Goal: Transaction & Acquisition: Purchase product/service

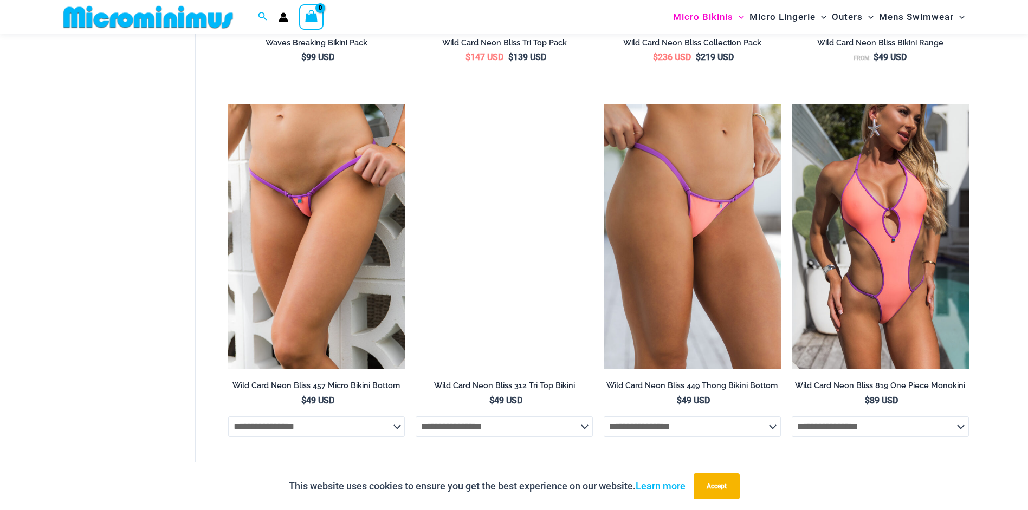
scroll to position [2105, 0]
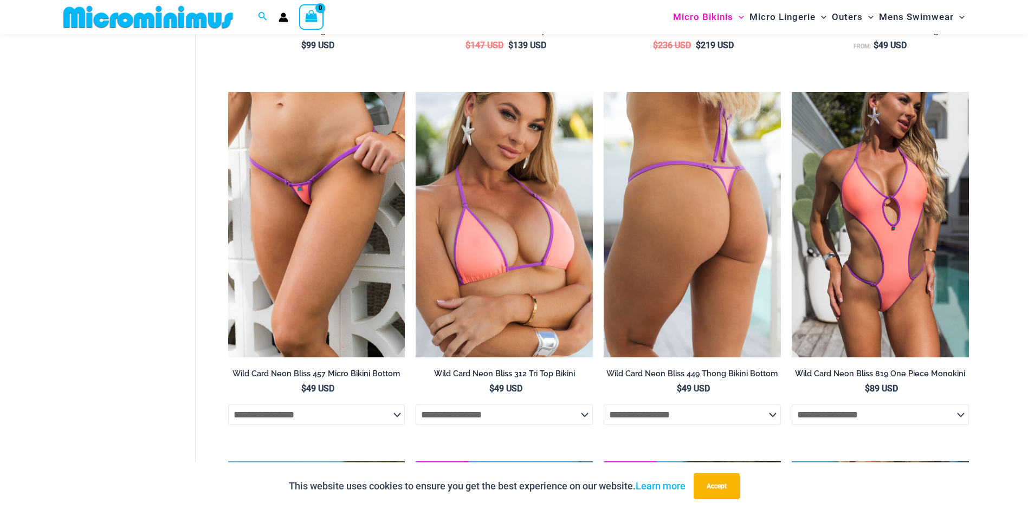
click at [767, 423] on select "**********" at bounding box center [692, 415] width 177 height 21
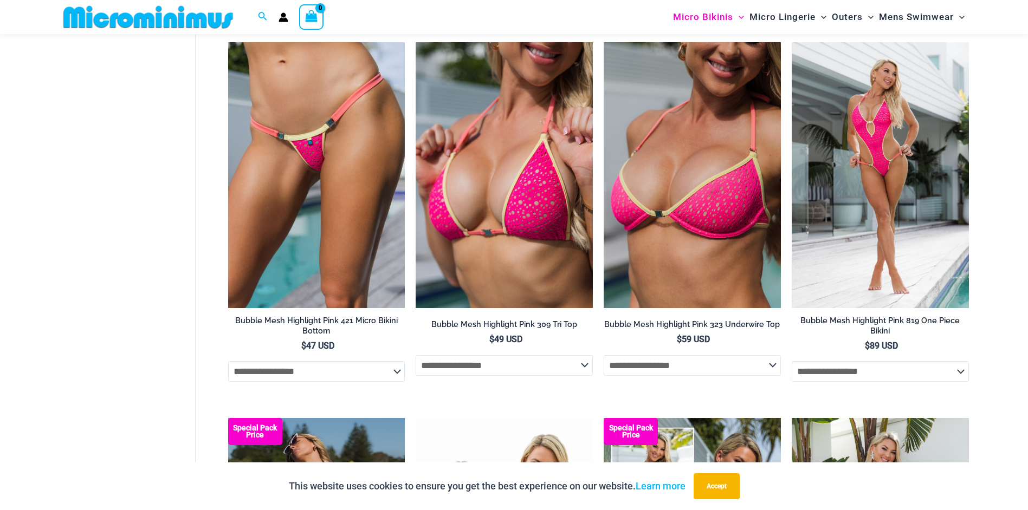
scroll to position [1400, 0]
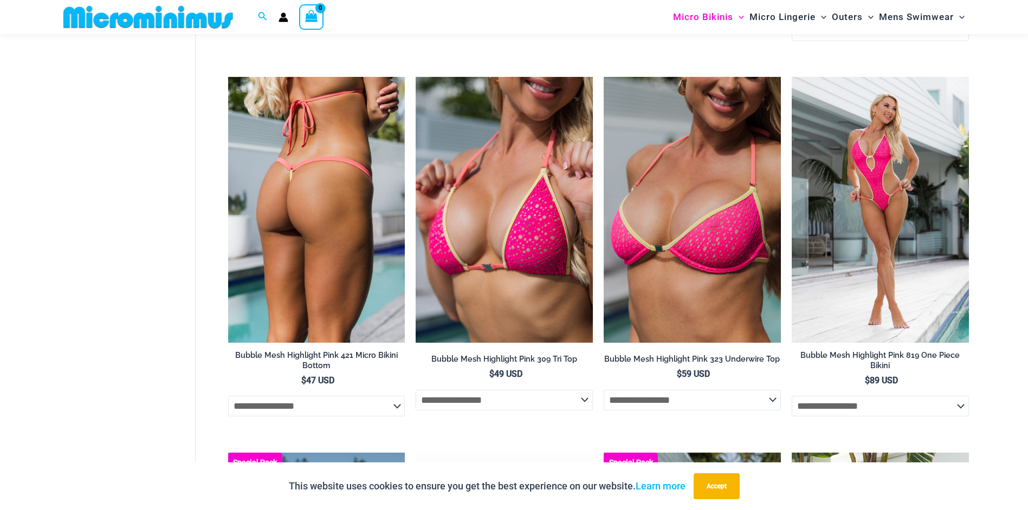
click at [337, 235] on img at bounding box center [316, 210] width 177 height 266
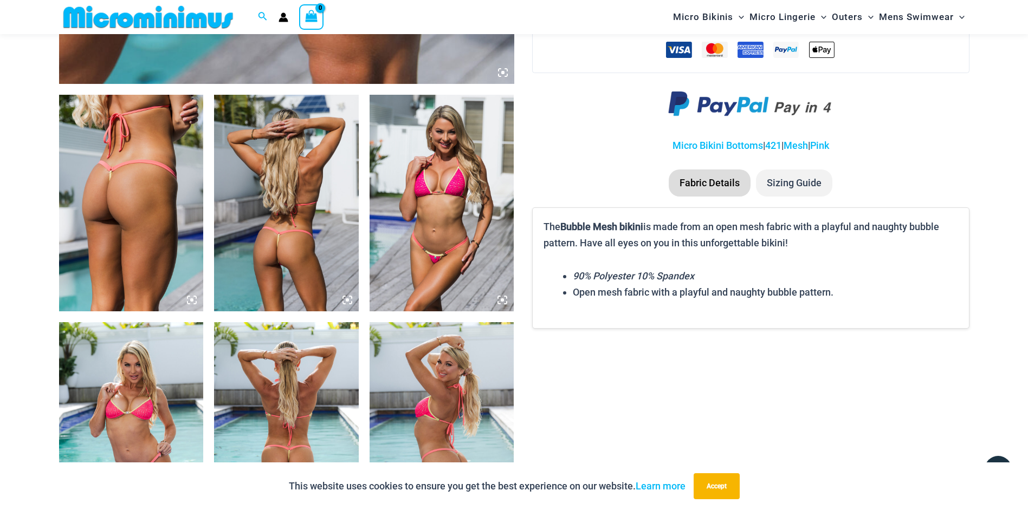
scroll to position [803, 0]
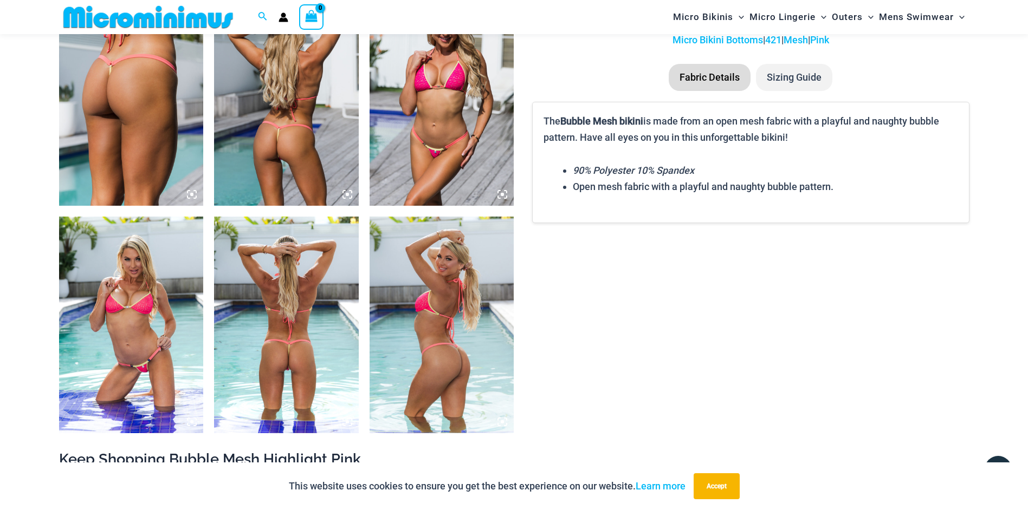
click at [287, 334] on img at bounding box center [286, 325] width 145 height 217
